Goal: Task Accomplishment & Management: Complete application form

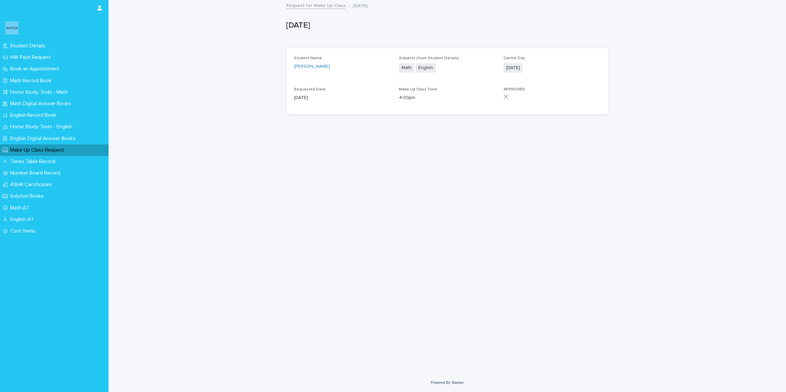
click at [520, 68] on span "[DATE]" at bounding box center [512, 68] width 19 height 10
click at [46, 148] on p "Make Up Class Request" at bounding box center [39, 150] width 62 height 6
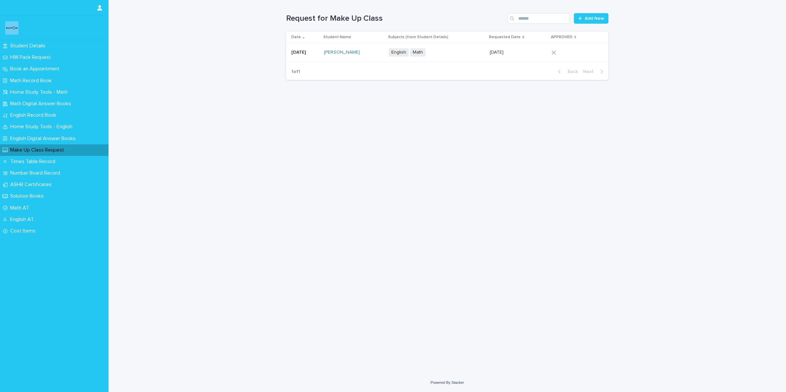
click at [500, 50] on p "[DATE]" at bounding box center [497, 51] width 15 height 7
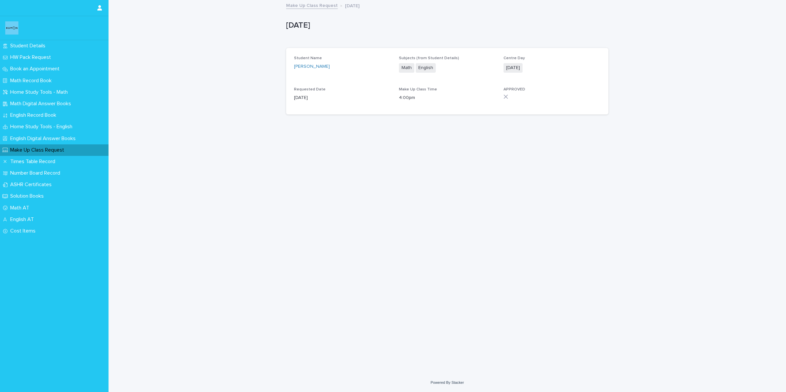
click at [311, 97] on p "[DATE]" at bounding box center [342, 97] width 97 height 7
click at [37, 151] on p "Make Up Class Request" at bounding box center [39, 150] width 62 height 6
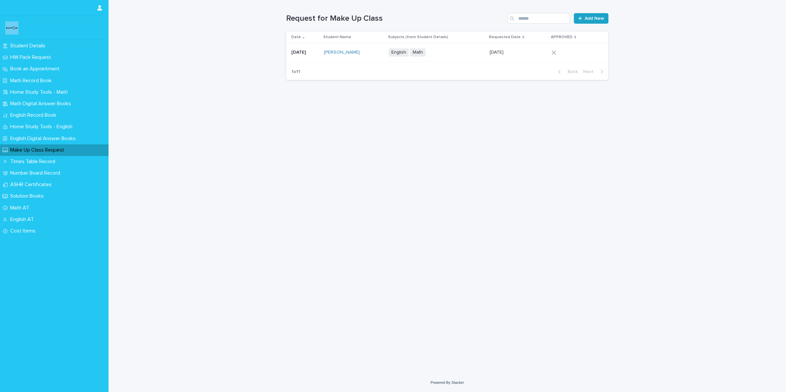
click at [594, 18] on span "Add New" at bounding box center [594, 18] width 19 height 5
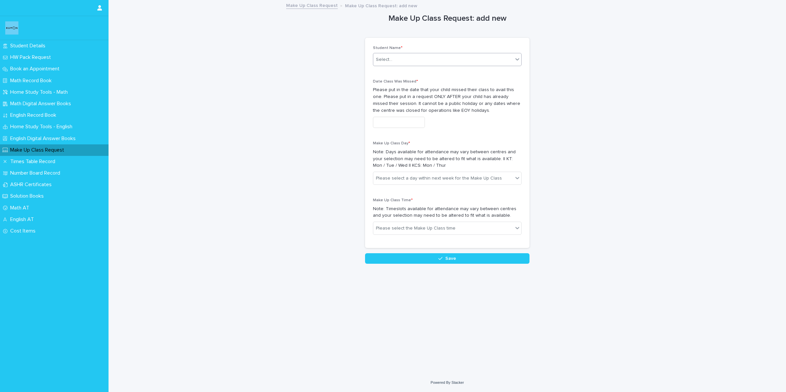
click at [383, 59] on div "Select..." at bounding box center [384, 59] width 16 height 7
click at [401, 68] on div "[PERSON_NAME]" at bounding box center [447, 73] width 148 height 12
click at [413, 120] on input "text" at bounding box center [399, 123] width 52 height 12
click at [408, 68] on div "18" at bounding box center [408, 68] width 9 height 9
type input "**********"
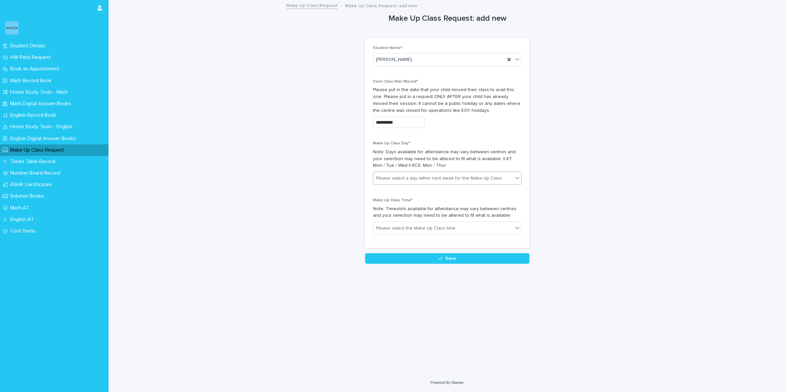
click at [395, 182] on div "Please select a day within next week for the Make Up Class" at bounding box center [439, 178] width 126 height 7
click at [396, 224] on div "Thursday (KCS Only)" at bounding box center [447, 226] width 148 height 12
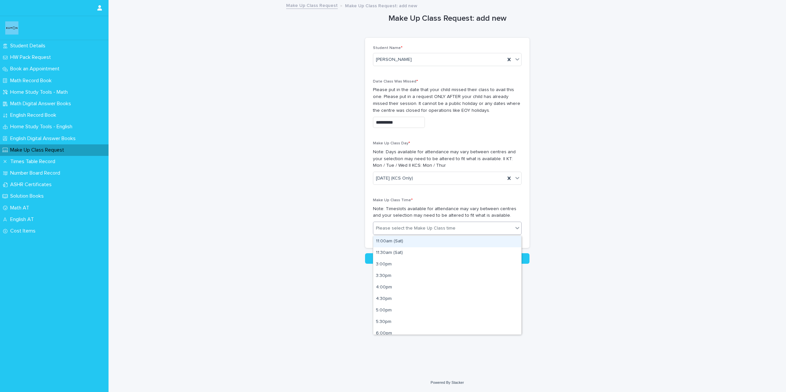
click at [397, 225] on div "Please select the Make Up Class time" at bounding box center [416, 228] width 80 height 7
click at [387, 283] on div "4:00pm" at bounding box center [447, 283] width 148 height 12
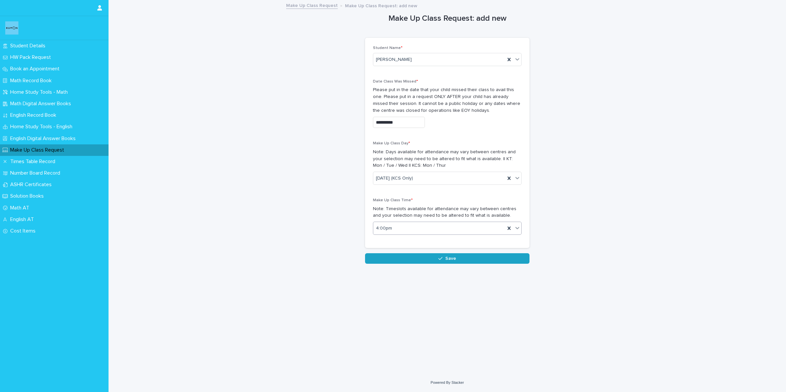
click at [429, 260] on button "Save" at bounding box center [447, 258] width 164 height 11
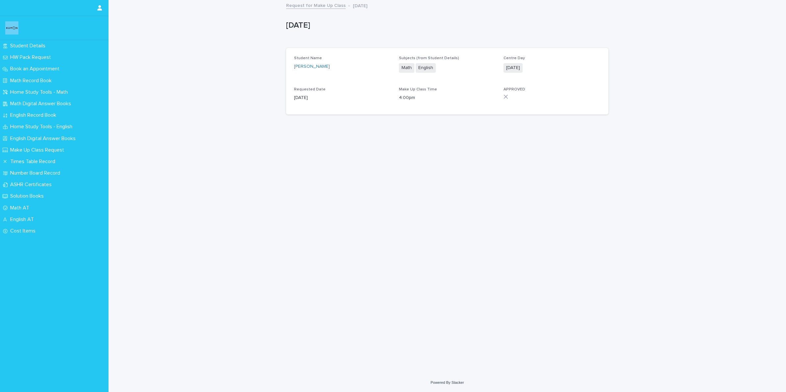
drag, startPoint x: 316, startPoint y: 99, endPoint x: 294, endPoint y: 99, distance: 22.7
click at [294, 99] on p "[DATE]" at bounding box center [342, 97] width 97 height 7
drag, startPoint x: 294, startPoint y: 99, endPoint x: 428, endPoint y: 175, distance: 154.6
click at [428, 175] on div "Loading... Saving… Loading... Saving… [DATE] [DATE] Sorry, there was an error s…" at bounding box center [447, 179] width 329 height 356
drag, startPoint x: 322, startPoint y: 97, endPoint x: 289, endPoint y: 93, distance: 32.6
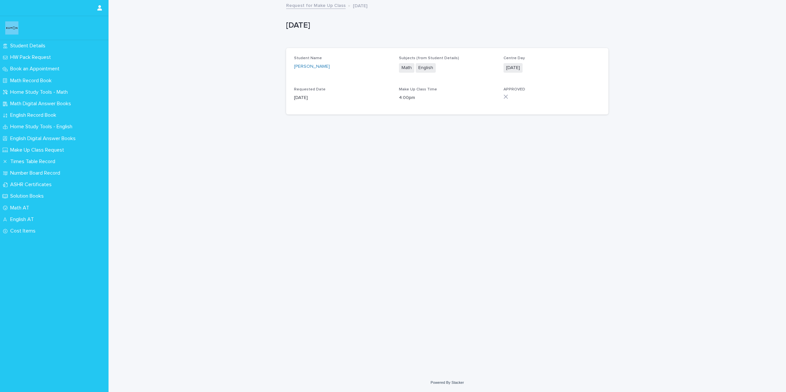
click at [289, 93] on div "Student Name [PERSON_NAME] Subjects (from Student Details) Math English Centre …" at bounding box center [447, 81] width 322 height 66
drag, startPoint x: 289, startPoint y: 93, endPoint x: 297, endPoint y: 102, distance: 11.7
click at [297, 102] on div "Requested Date [DATE]" at bounding box center [342, 96] width 97 height 19
drag, startPoint x: 322, startPoint y: 101, endPoint x: 286, endPoint y: 98, distance: 36.3
click at [286, 98] on div "Student Name [PERSON_NAME] Subjects (from Student Details) Math English Centre …" at bounding box center [447, 81] width 322 height 66
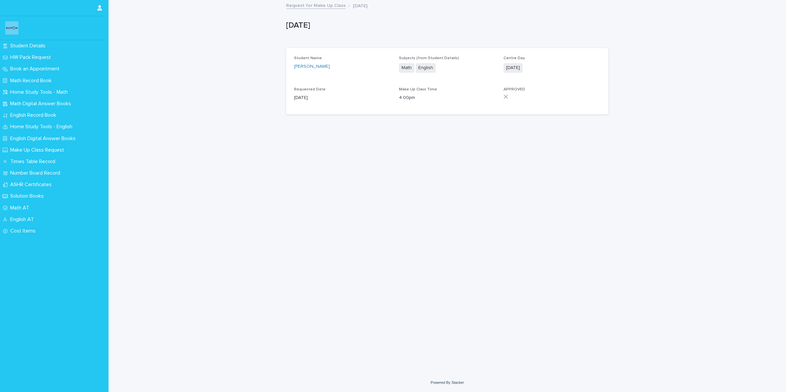
drag, startPoint x: 286, startPoint y: 98, endPoint x: 311, endPoint y: 102, distance: 25.0
click at [311, 102] on div "Requested Date 21-09-2025" at bounding box center [342, 96] width 97 height 19
drag, startPoint x: 296, startPoint y: 97, endPoint x: 310, endPoint y: 97, distance: 13.8
click at [310, 97] on p "[DATE]" at bounding box center [342, 97] width 97 height 7
drag, startPoint x: 320, startPoint y: 99, endPoint x: 289, endPoint y: 94, distance: 31.0
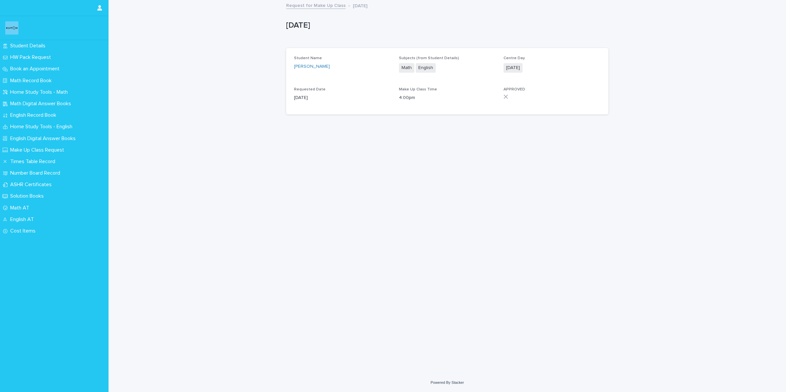
click at [289, 94] on div "Student Name AYMAN AHMED Subjects (from Student Details) Math English Centre Da…" at bounding box center [447, 81] width 322 height 66
click at [419, 145] on div "Loading... Saving… Loading... Saving… 2025-09-18 18/9/2025 Sorry, there was an …" at bounding box center [447, 179] width 329 height 356
